Goal: Check status: Check status

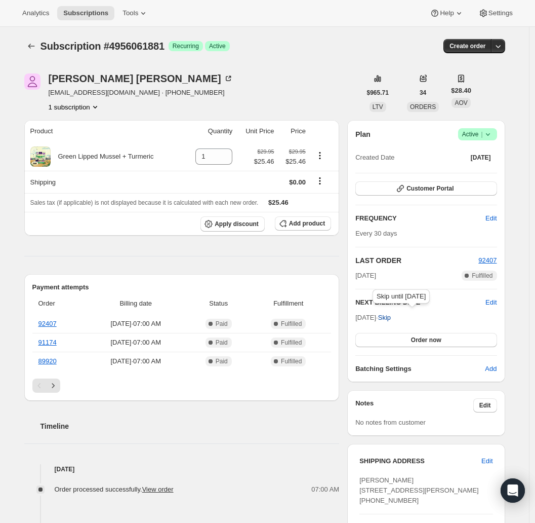
click at [391, 316] on span "Skip" at bounding box center [384, 317] width 13 height 10
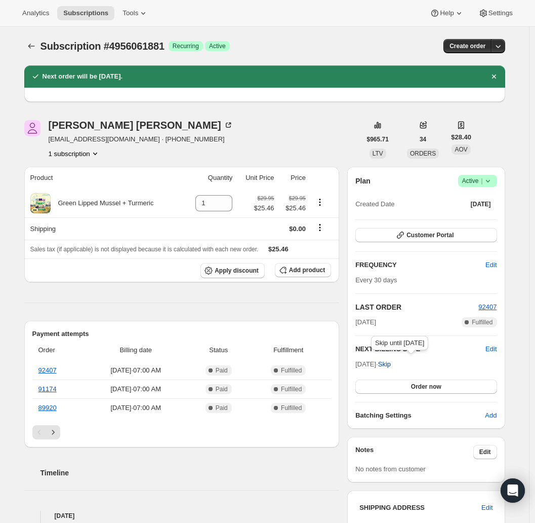
click at [391, 360] on span "Skip" at bounding box center [384, 364] width 13 height 10
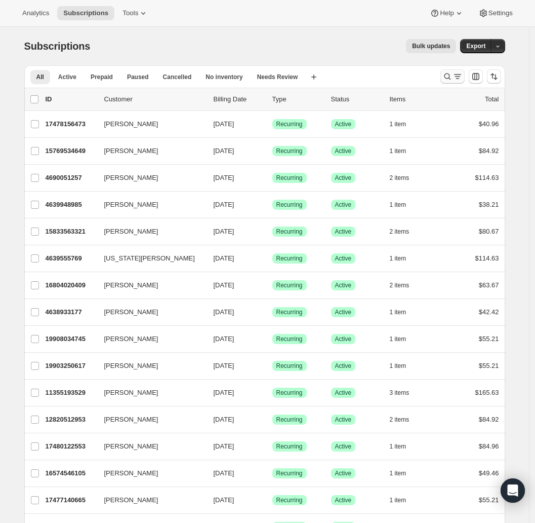
click at [447, 76] on icon "Search and filter results" at bounding box center [447, 76] width 7 height 7
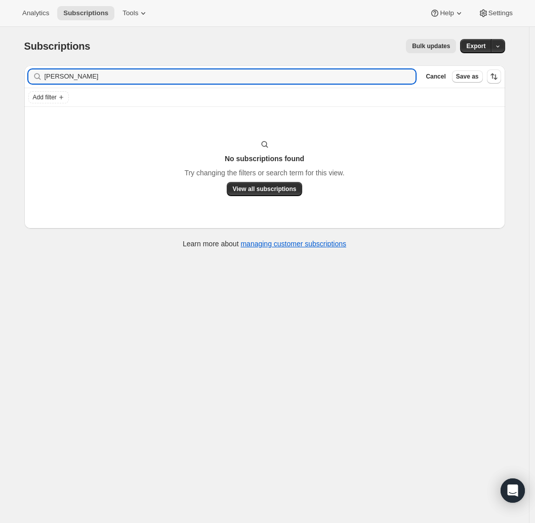
type input "shires"
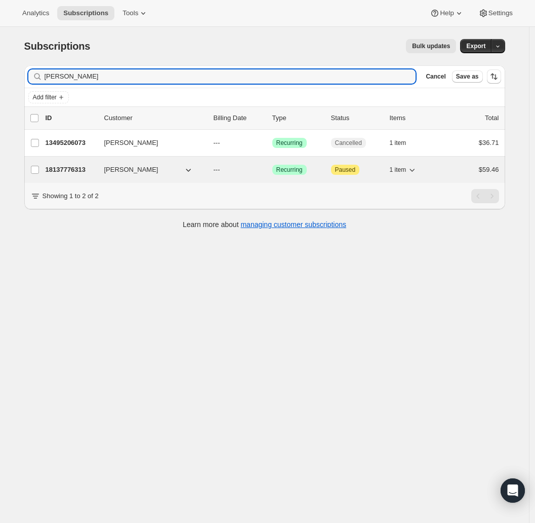
click at [69, 171] on p "18137776313" at bounding box center [71, 170] width 51 height 10
